Goal: Task Accomplishment & Management: Complete application form

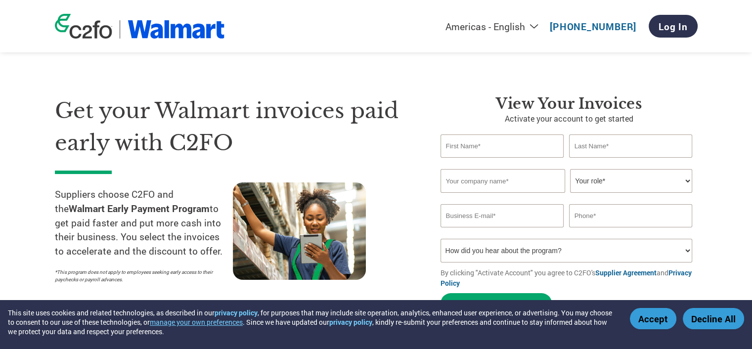
click at [503, 148] on input "text" at bounding box center [503, 146] width 124 height 23
type input "[PERSON_NAME]"
type input "Darbey"
type input "Custard Stand Food Products LLC"
type input "[PERSON_NAME][EMAIL_ADDRESS][PERSON_NAME][DOMAIN_NAME]"
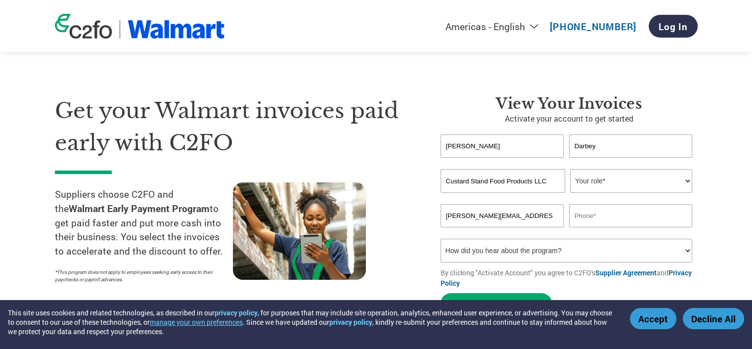
type input "3048472942"
click at [673, 183] on select "Your role* CFO Controller Credit Manager Finance Director Treasurer CEO Preside…" at bounding box center [631, 181] width 122 height 24
select select "ACCOUNTING"
click at [570, 169] on select "Your role* CFO Controller Credit Manager Finance Director Treasurer CEO Preside…" at bounding box center [631, 181] width 122 height 24
click at [684, 252] on select "How did you hear about the program? Received a letter Email Social Media Online…" at bounding box center [567, 251] width 252 height 24
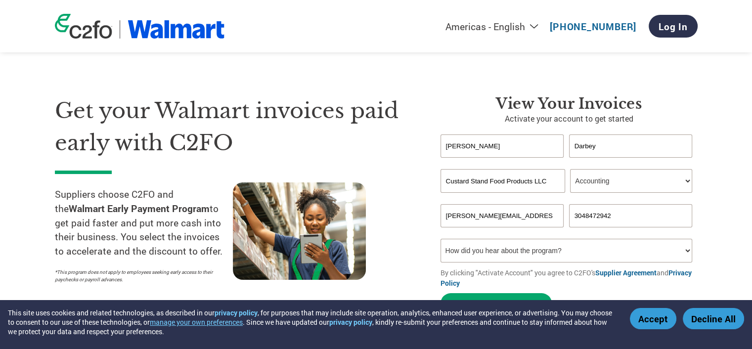
select select "Other"
click at [441, 239] on select "How did you hear about the program? Received a letter Email Social Media Online…" at bounding box center [567, 251] width 252 height 24
click at [435, 234] on div "View Your Invoices Activate your account to get started [PERSON_NAME] Invalid f…" at bounding box center [562, 207] width 272 height 224
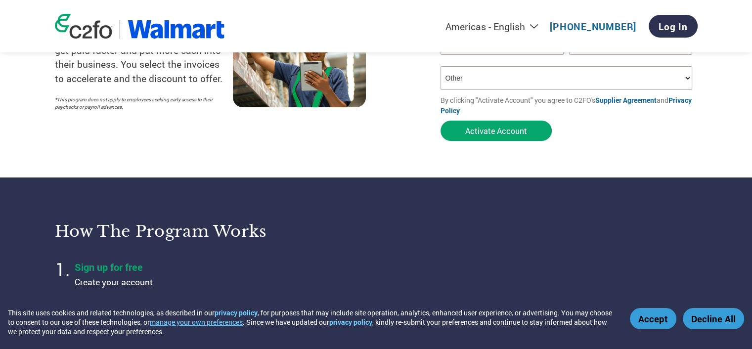
scroll to position [148, 0]
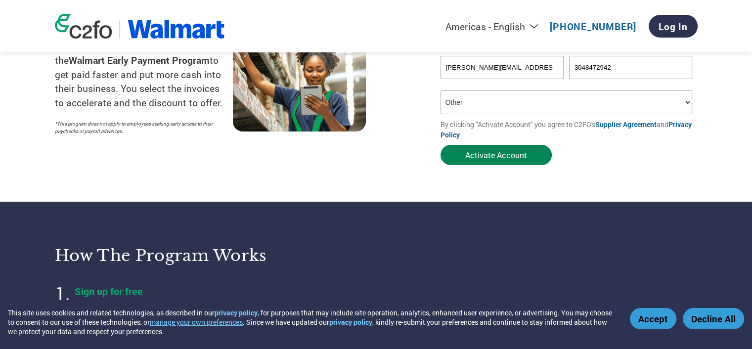
click at [498, 158] on button "Activate Account" at bounding box center [496, 155] width 111 height 20
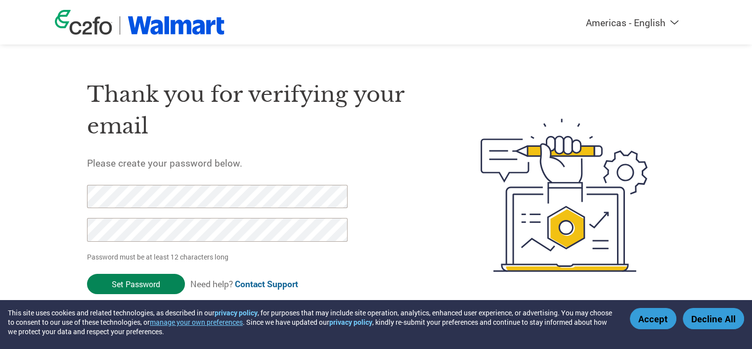
click at [128, 286] on input "Set Password" at bounding box center [136, 284] width 98 height 20
